Goal: Task Accomplishment & Management: Manage account settings

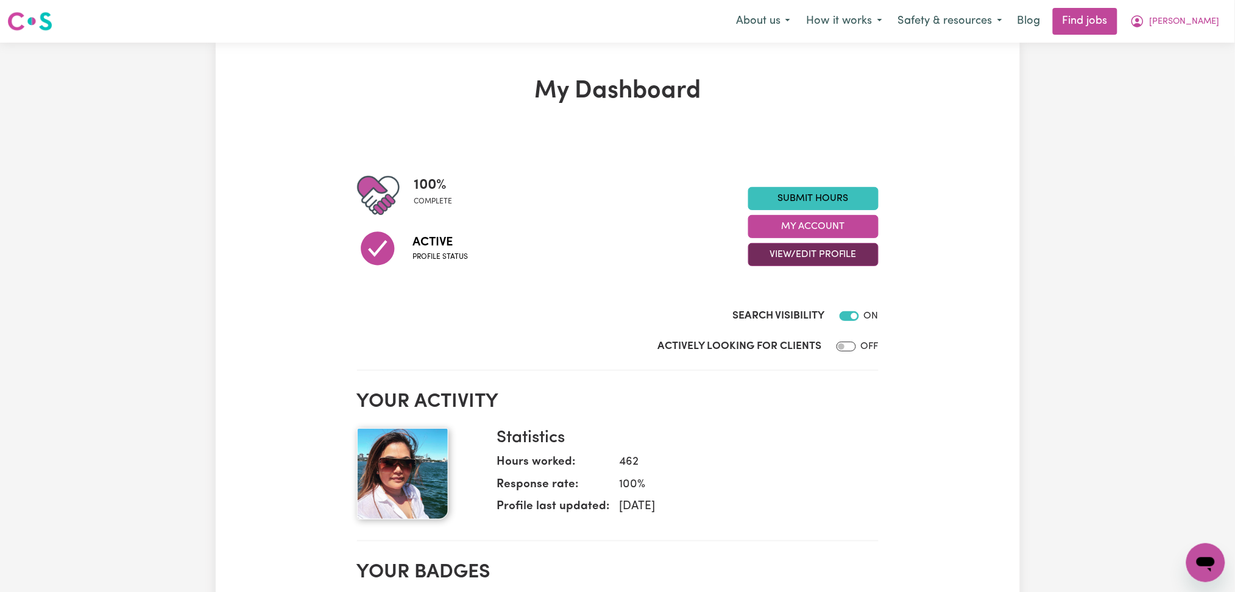
click at [788, 252] on button "View/Edit Profile" at bounding box center [813, 254] width 130 height 23
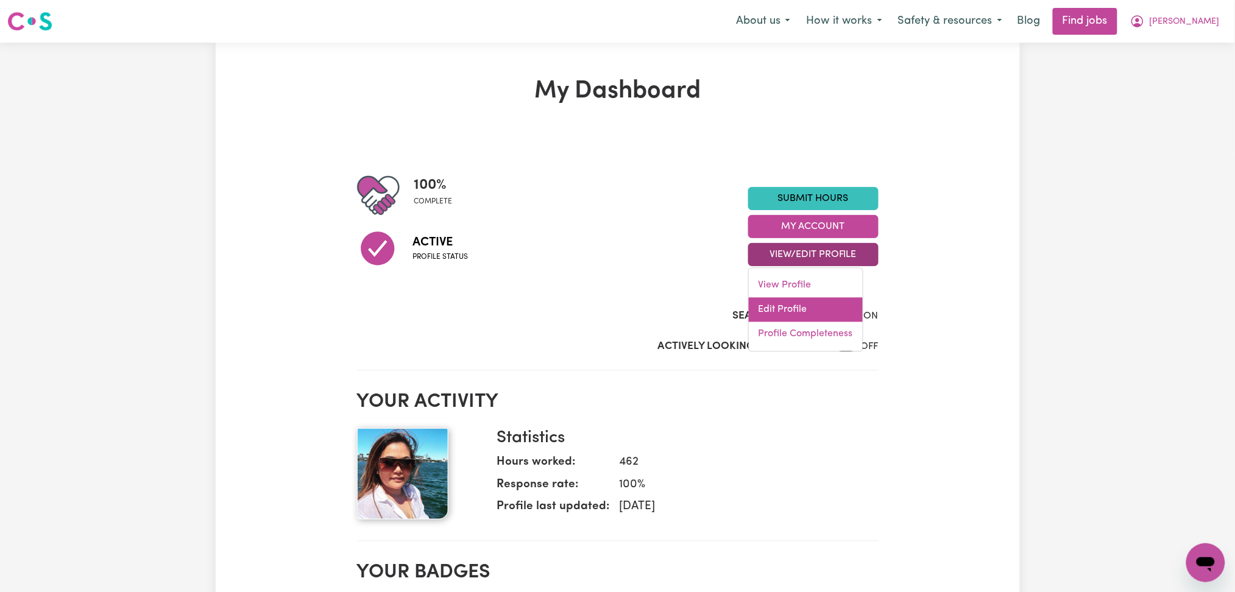
click at [791, 302] on link "Edit Profile" at bounding box center [806, 310] width 114 height 24
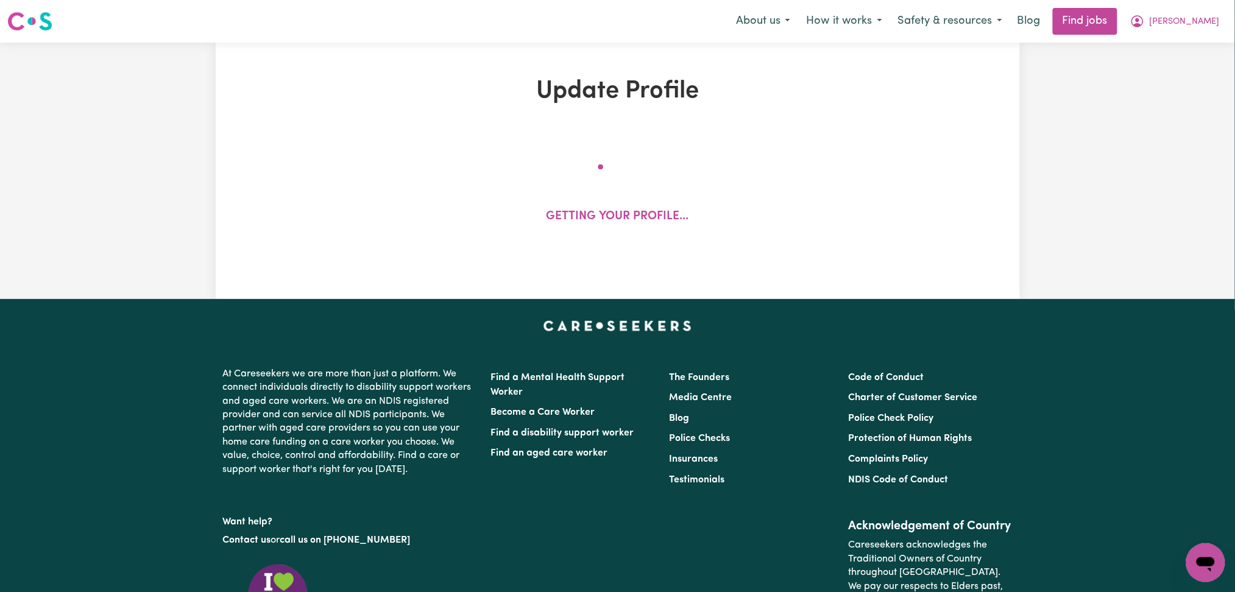
select select "[DEMOGRAPHIC_DATA]"
select select "Australian PR"
select select "Studying a healthcare related degree or qualification"
select select "60"
select select "90"
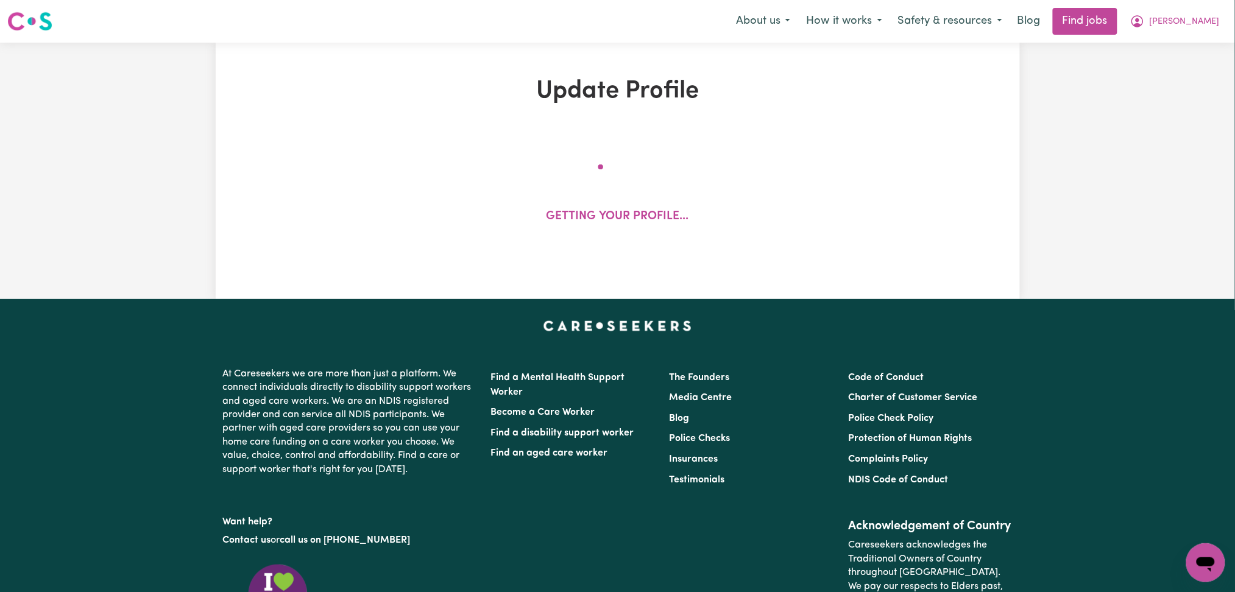
select select "120"
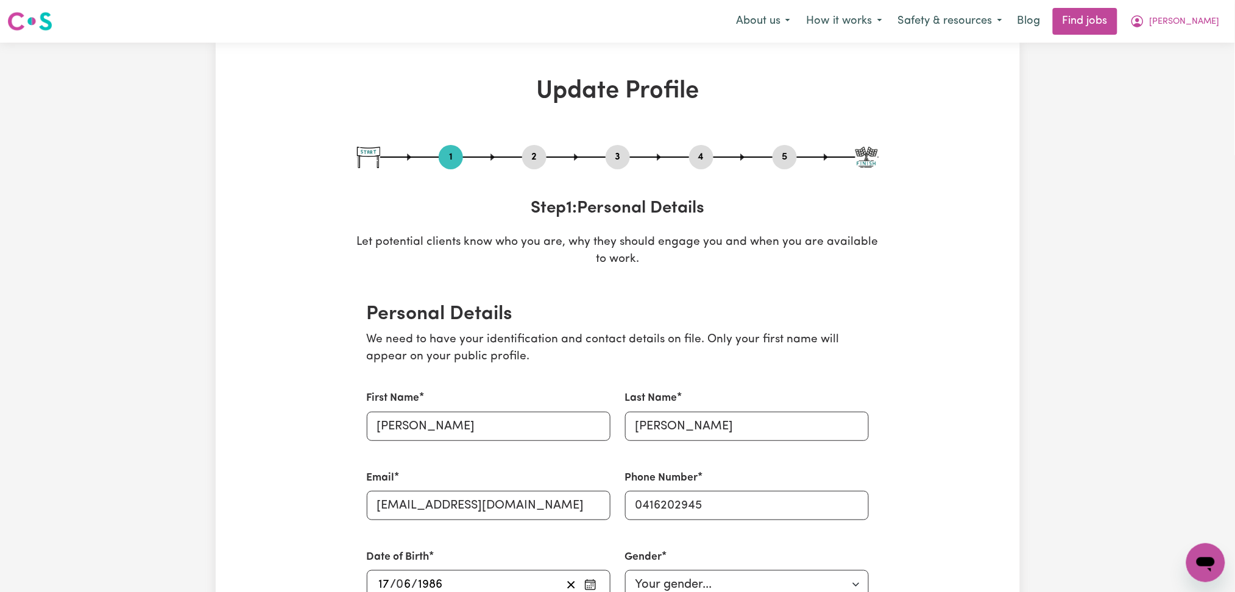
drag, startPoint x: 621, startPoint y: 150, endPoint x: 701, endPoint y: 191, distance: 89.4
click at [621, 151] on button "3" at bounding box center [618, 157] width 24 height 16
select select "2023"
select select "2019"
select select "2023"
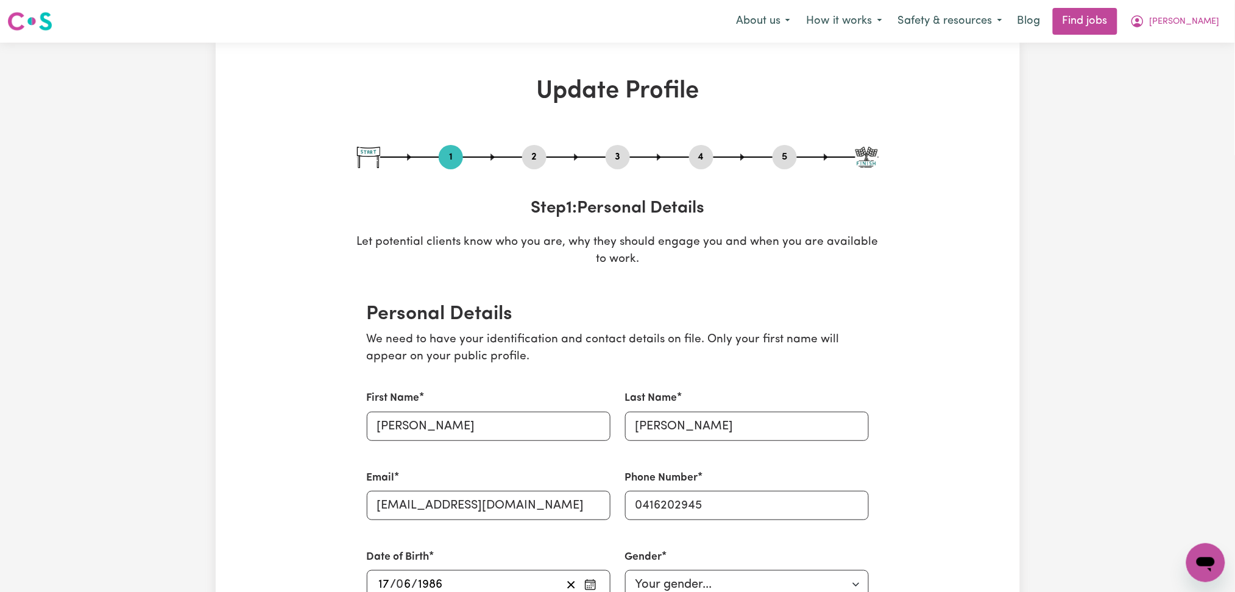
select select "2018"
select select "2019"
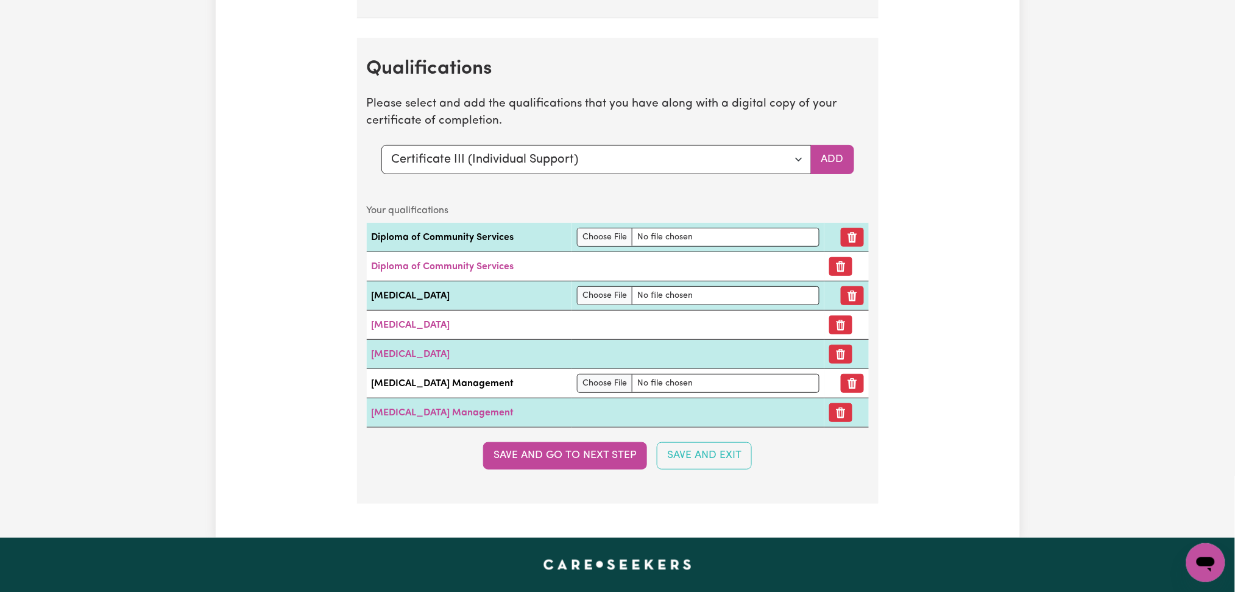
scroll to position [3384, 0]
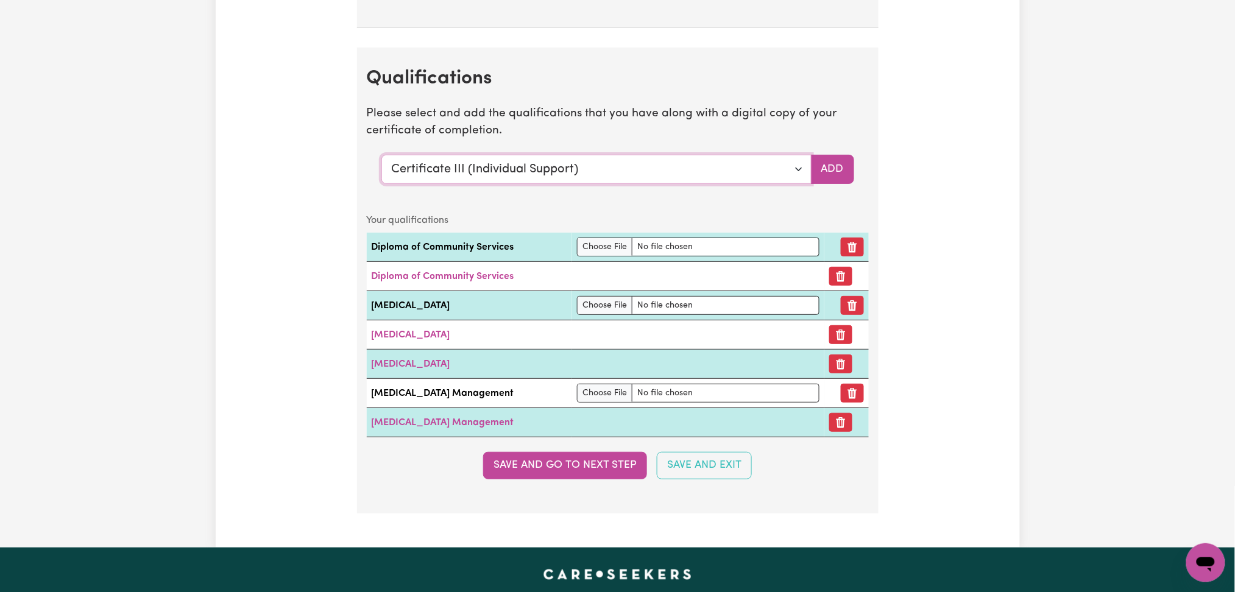
click at [434, 180] on select "Select a qualification to add... Certificate III (Individual Support) Certifica…" at bounding box center [596, 169] width 430 height 29
select select "Assist clients with medication [HLTHPS006]"
click at [381, 159] on select "Select a qualification to add... Certificate III (Individual Support) Certifica…" at bounding box center [596, 169] width 430 height 29
click at [826, 161] on button "Add" at bounding box center [832, 169] width 43 height 29
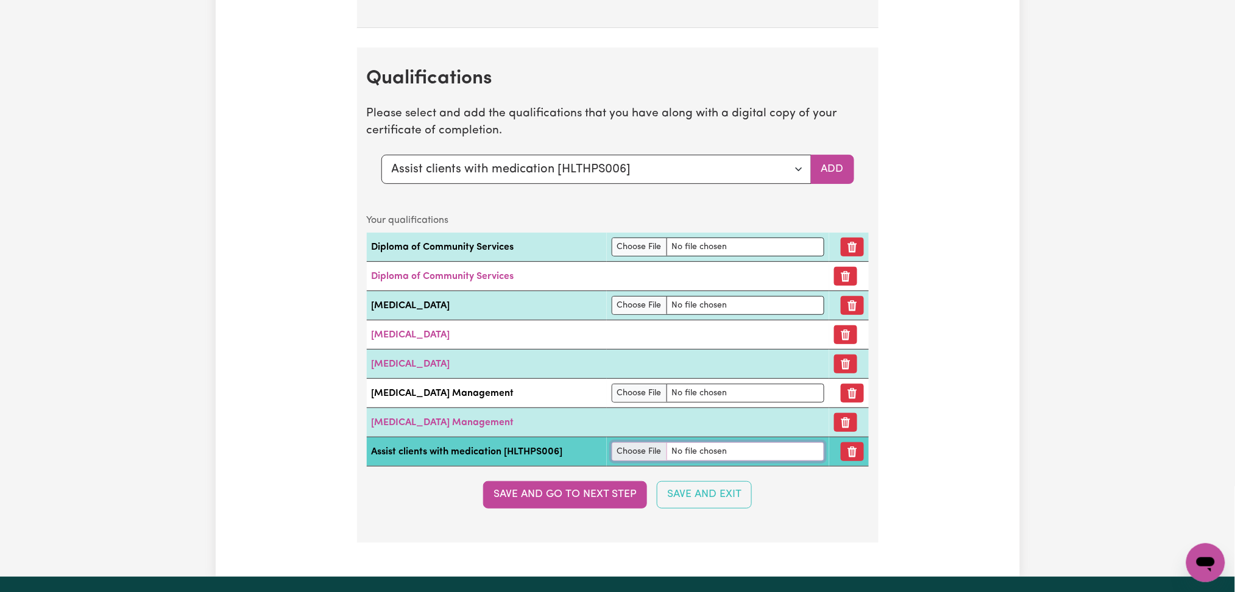
click at [620, 461] on input "file" at bounding box center [718, 451] width 213 height 19
type input "C:\fakepath\[PERSON_NAME] Assist with Medication.jpeg"
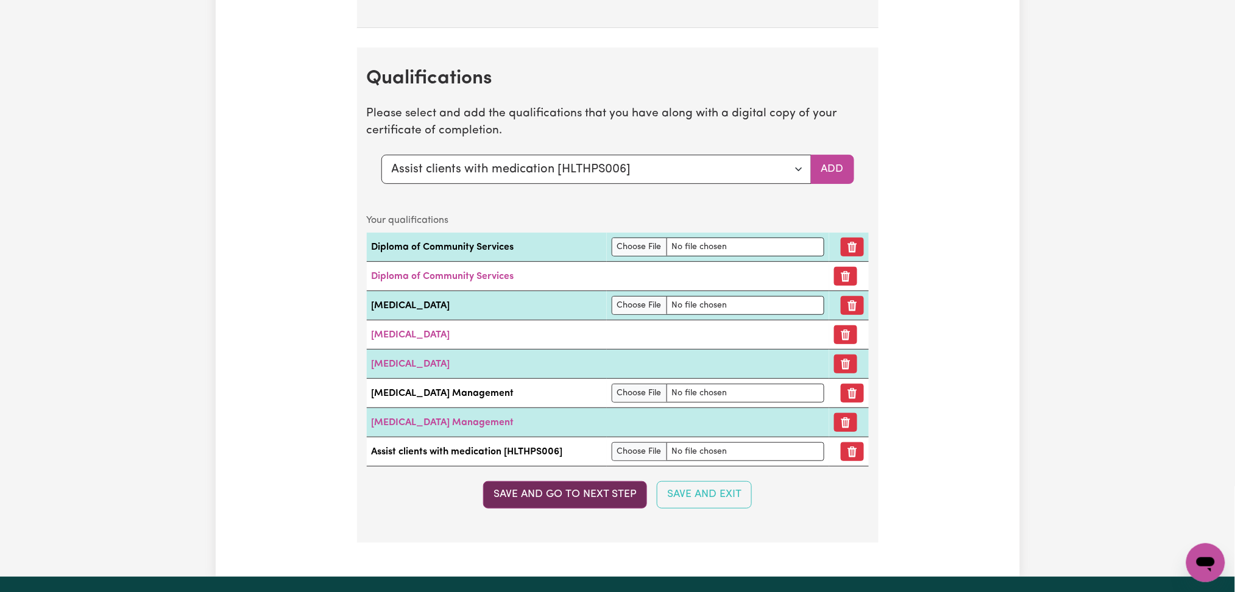
click at [573, 507] on button "Save and go to next step" at bounding box center [565, 494] width 164 height 27
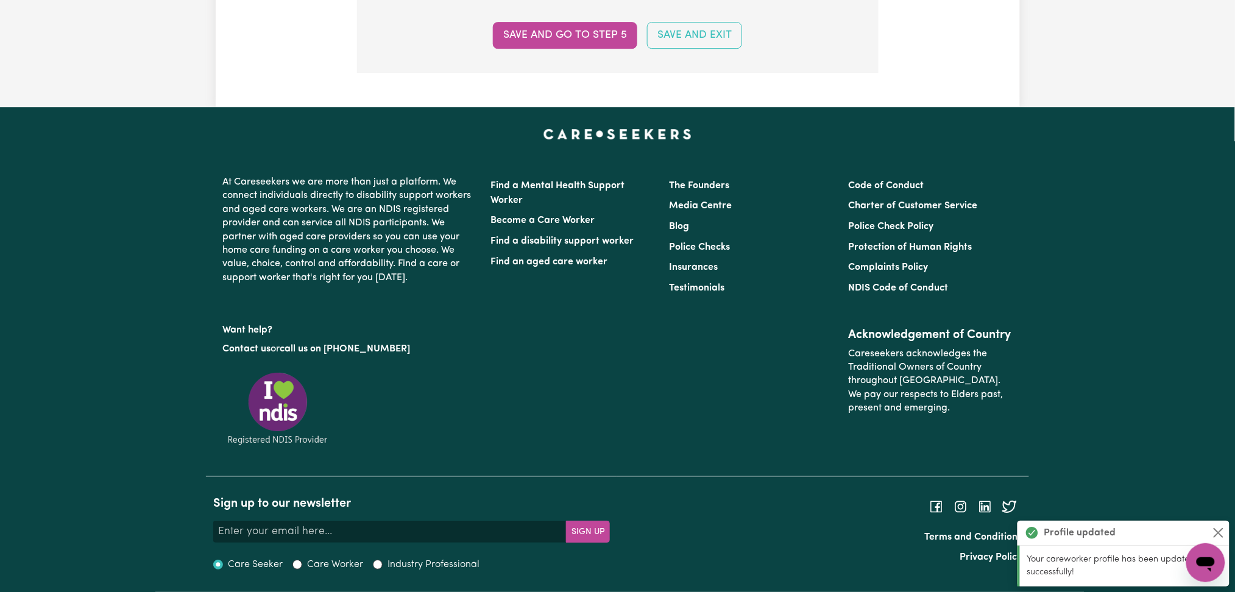
scroll to position [0, 0]
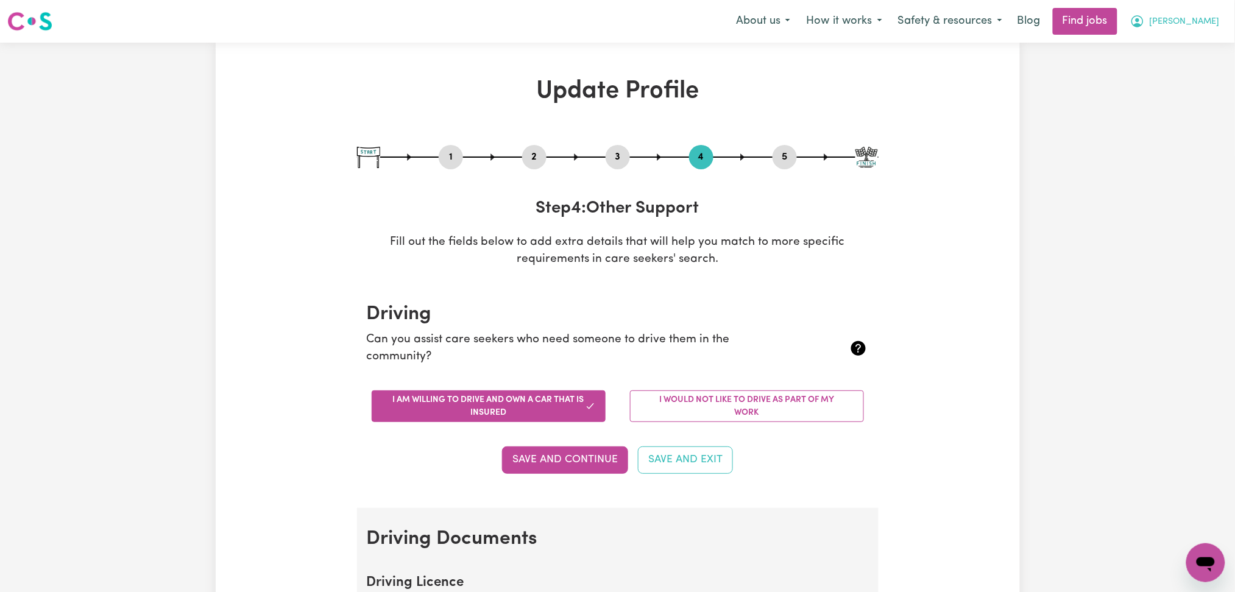
click at [1207, 19] on span "[PERSON_NAME]" at bounding box center [1185, 21] width 70 height 13
click at [1186, 94] on link "Logout" at bounding box center [1179, 93] width 96 height 23
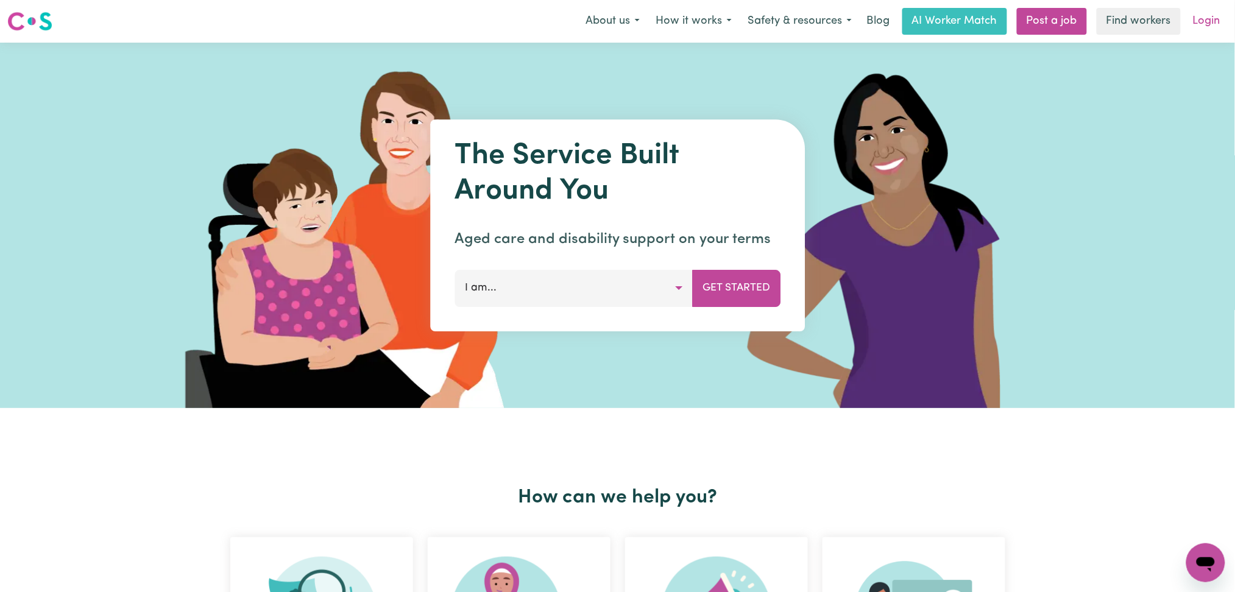
click at [1216, 18] on link "Login" at bounding box center [1207, 21] width 42 height 27
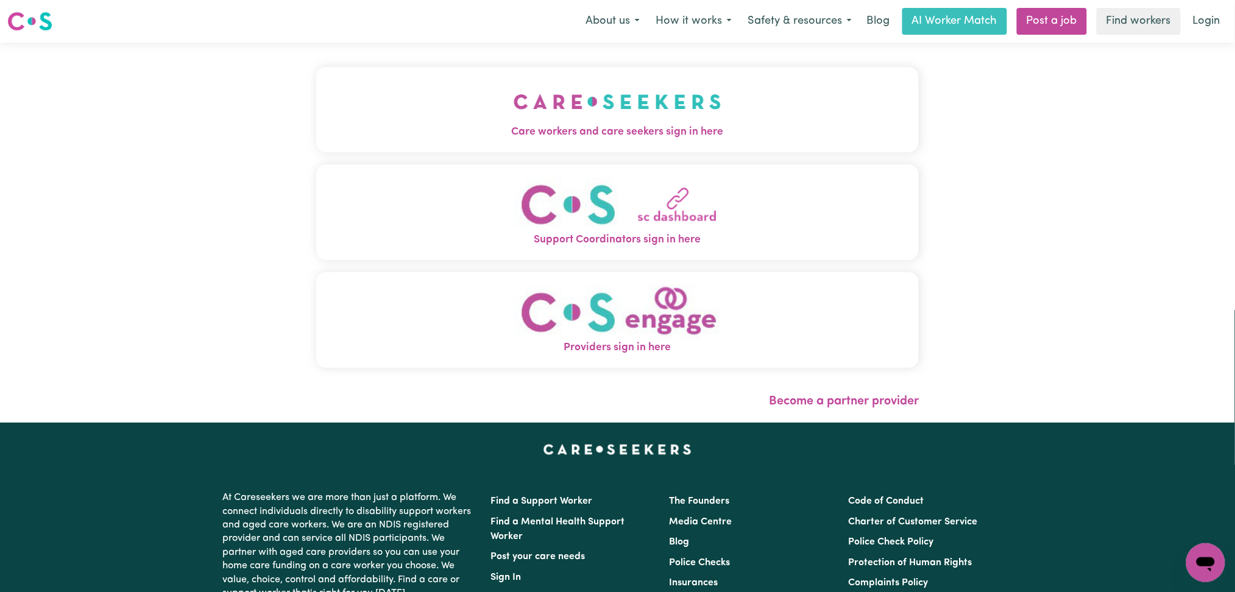
click at [481, 131] on span "Care workers and care seekers sign in here" at bounding box center [617, 132] width 603 height 16
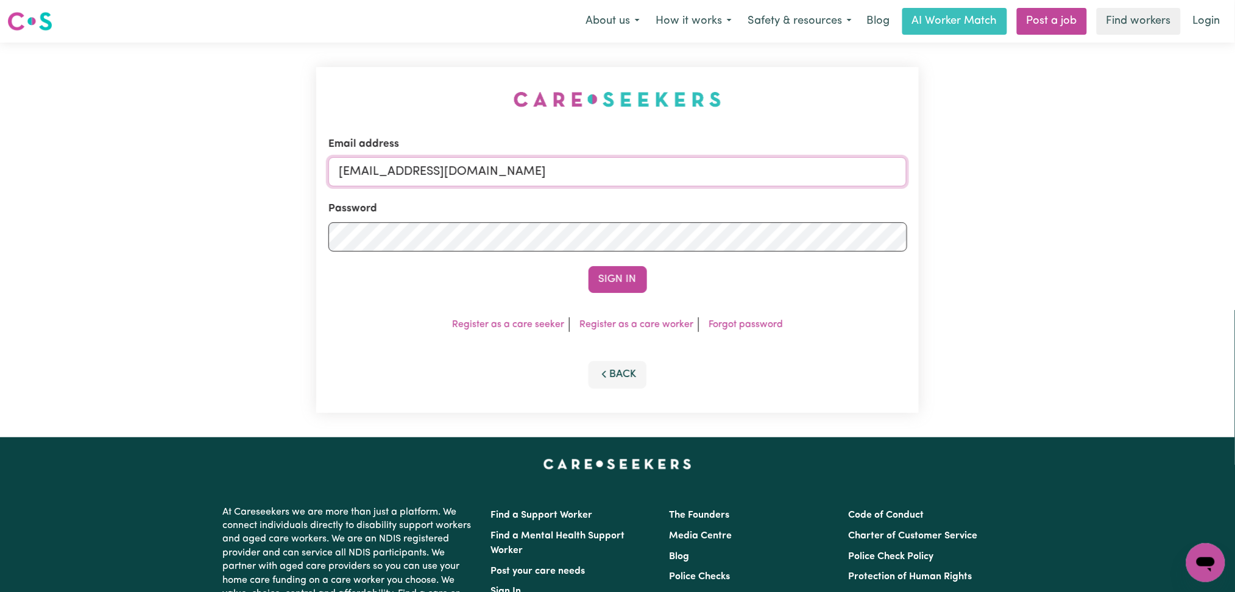
drag, startPoint x: 475, startPoint y: 157, endPoint x: 464, endPoint y: 164, distance: 12.7
click at [475, 157] on div "Email address [EMAIL_ADDRESS][DOMAIN_NAME]" at bounding box center [617, 161] width 579 height 50
click at [463, 165] on input "[EMAIL_ADDRESS][DOMAIN_NAME]" at bounding box center [617, 171] width 579 height 29
drag, startPoint x: 402, startPoint y: 164, endPoint x: 847, endPoint y: 186, distance: 445.3
click at [865, 185] on input "Superuser~[EMAIL_ADDRESS][DOMAIN_NAME]" at bounding box center [617, 171] width 579 height 29
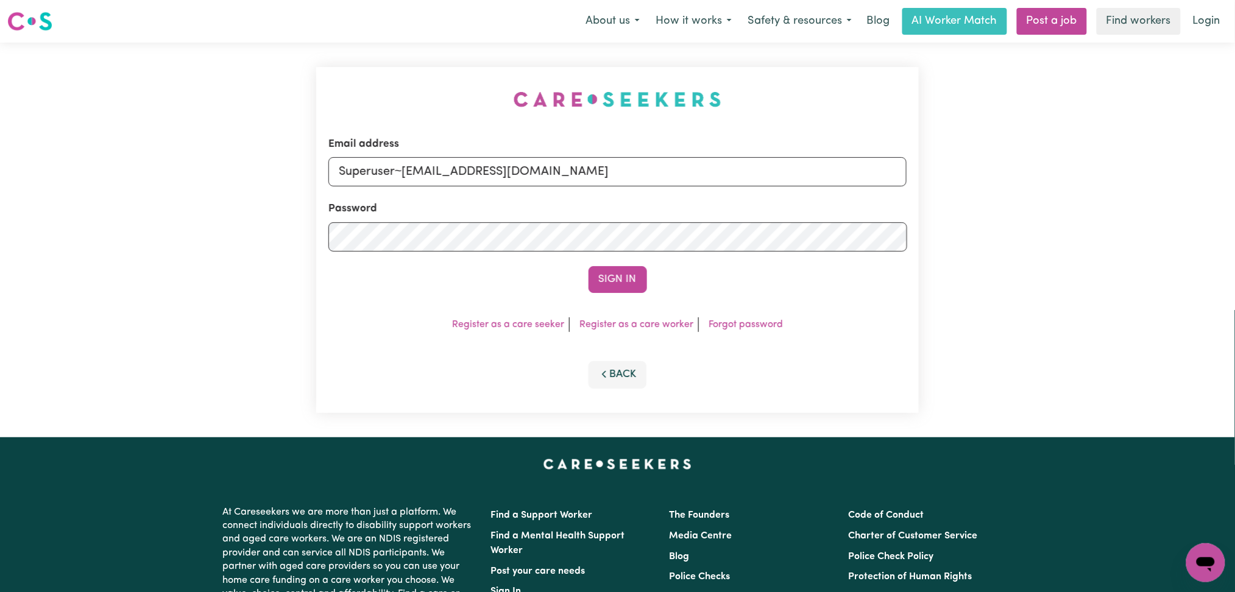
type input "Superuser~[EMAIL_ADDRESS][DOMAIN_NAME]"
click at [640, 278] on button "Sign In" at bounding box center [617, 279] width 58 height 27
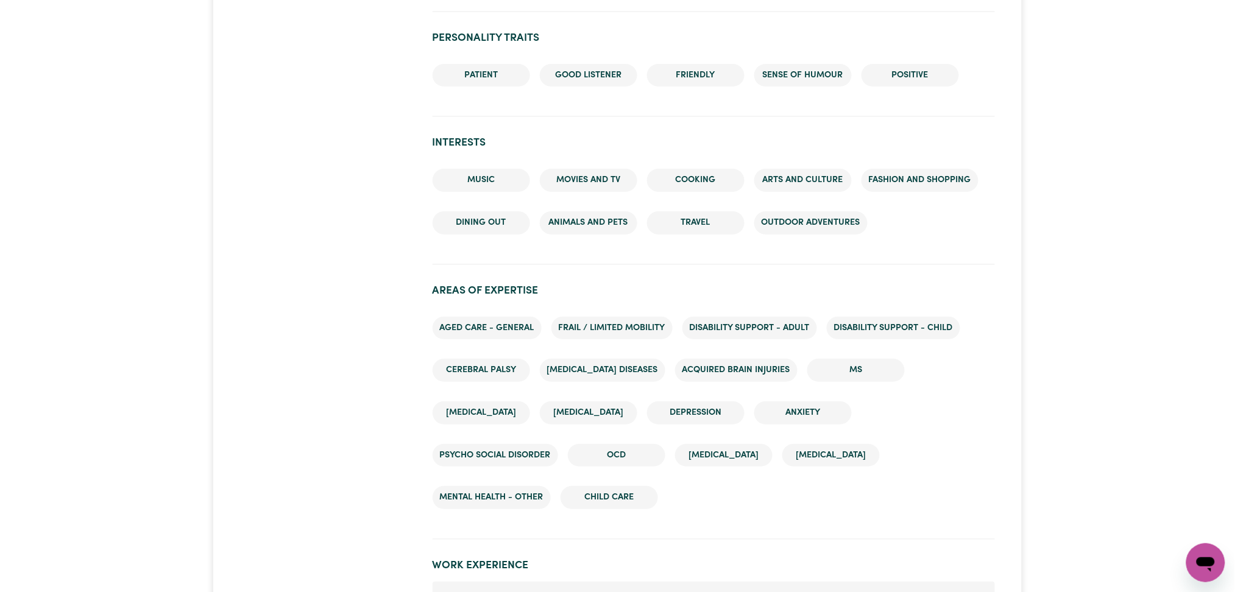
scroll to position [2030, 0]
